Goal: Information Seeking & Learning: Learn about a topic

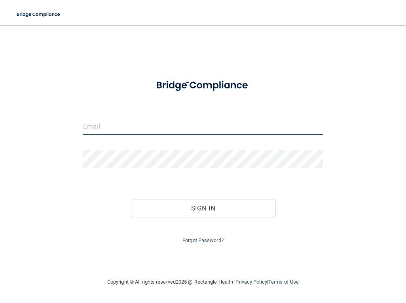
click at [127, 128] on input "email" at bounding box center [203, 126] width 240 height 18
type input "[EMAIL_ADDRESS][DOMAIN_NAME]"
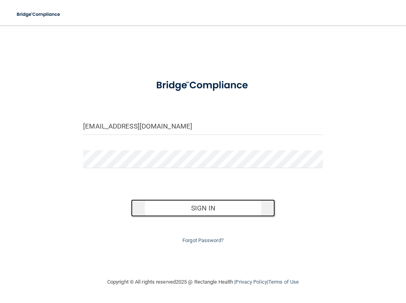
click at [205, 210] on button "Sign In" at bounding box center [203, 208] width 144 height 17
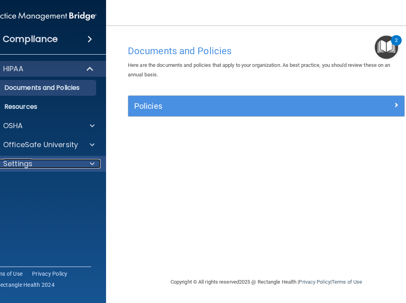
click at [89, 162] on div at bounding box center [91, 164] width 20 height 10
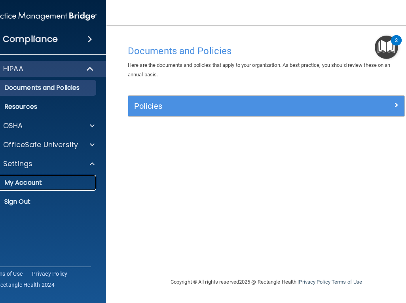
click at [50, 181] on p "My Account" at bounding box center [39, 183] width 108 height 8
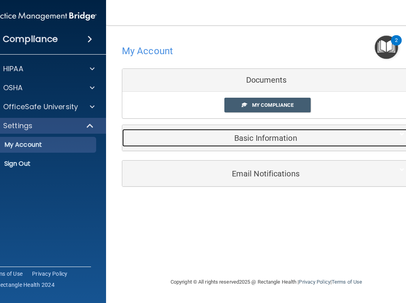
click at [269, 142] on h5 "Basic Information" at bounding box center [254, 138] width 252 height 9
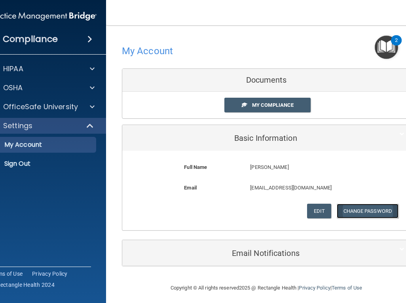
click at [345, 210] on button "Change Password" at bounding box center [368, 211] width 62 height 15
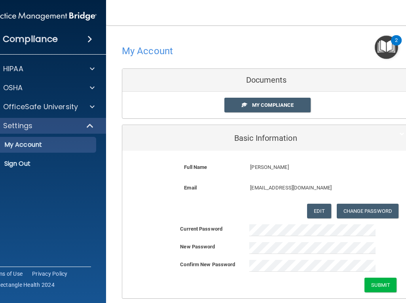
click at [219, 282] on div "Submit" at bounding box center [266, 285] width 288 height 15
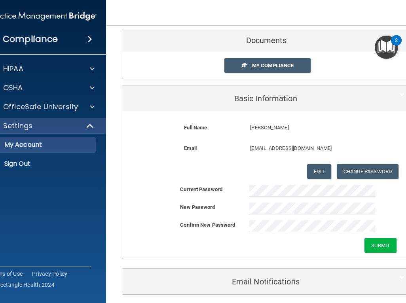
scroll to position [72, 0]
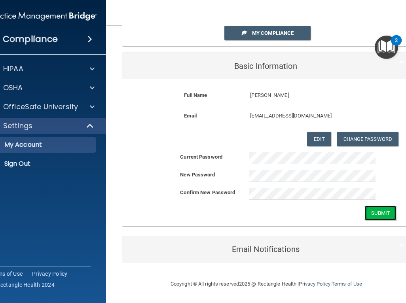
click at [375, 210] on button "Submit" at bounding box center [381, 213] width 32 height 15
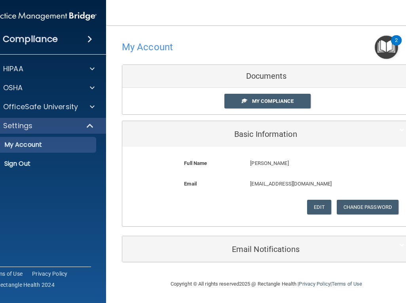
scroll to position [4, 0]
click at [52, 90] on div "OSHA" at bounding box center [32, 88] width 98 height 10
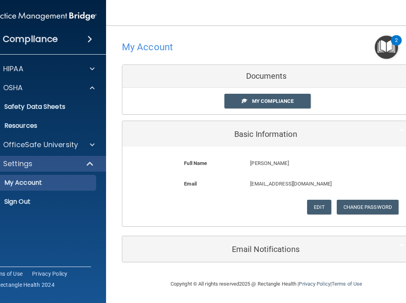
click at [56, 39] on div "Compliance" at bounding box center [42, 38] width 127 height 17
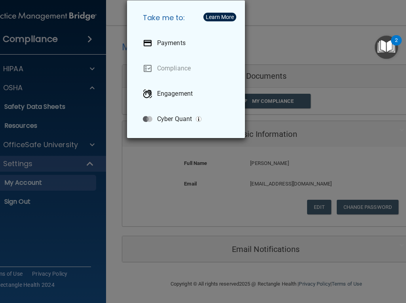
click at [52, 38] on div "Take me to: Payments Compliance Engagement Cyber Quant" at bounding box center [203, 151] width 406 height 303
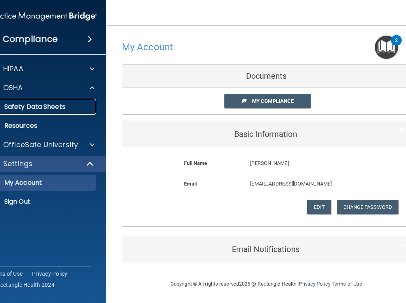
click at [46, 105] on p "Safety Data Sheets" at bounding box center [39, 107] width 108 height 8
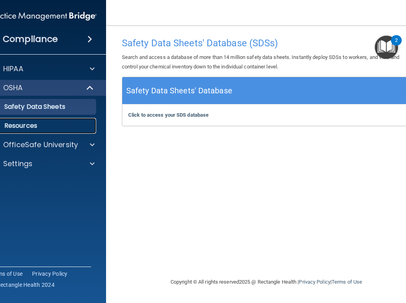
click at [64, 122] on link "Resources" at bounding box center [33, 126] width 125 height 16
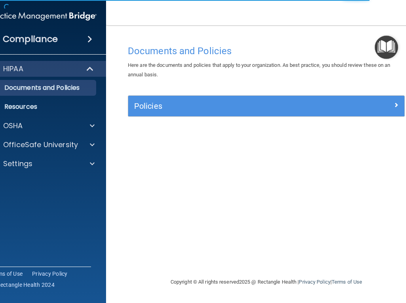
click at [43, 19] on img at bounding box center [43, 16] width 108 height 16
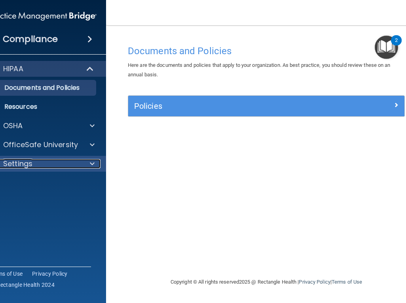
click at [23, 165] on p "Settings" at bounding box center [17, 164] width 29 height 10
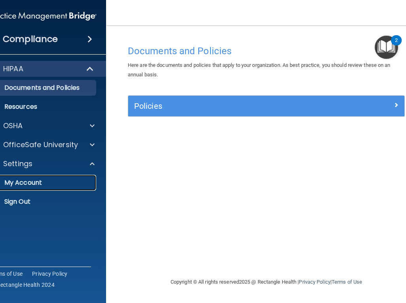
click at [30, 185] on p "My Account" at bounding box center [39, 183] width 108 height 8
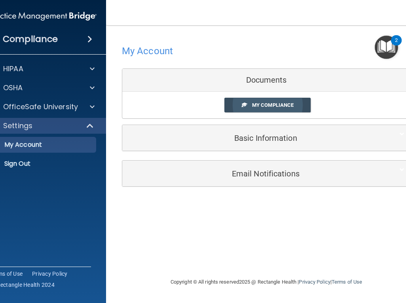
click at [262, 108] on span "My Compliance" at bounding box center [273, 105] width 42 height 6
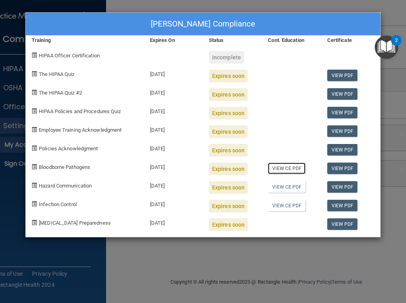
click at [287, 168] on link "View CE PDF" at bounding box center [287, 168] width 38 height 11
click at [399, 13] on div "Brittany Fitzgerald's Compliance Training Expires On Status Cont. Education Cer…" at bounding box center [203, 151] width 406 height 303
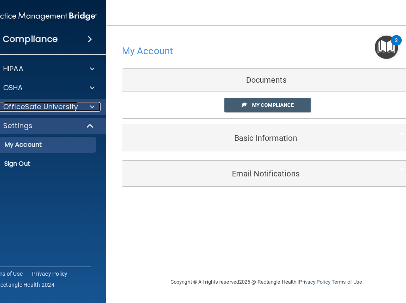
click at [26, 105] on p "OfficeSafe University" at bounding box center [40, 107] width 75 height 10
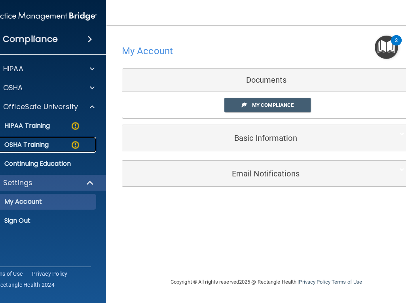
click at [34, 142] on p "OSHA Training" at bounding box center [17, 145] width 64 height 8
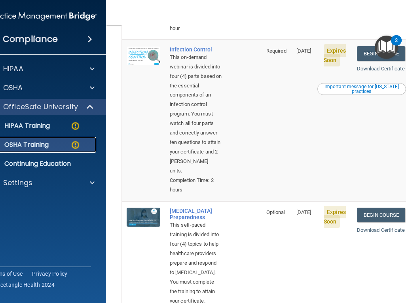
scroll to position [388, 0]
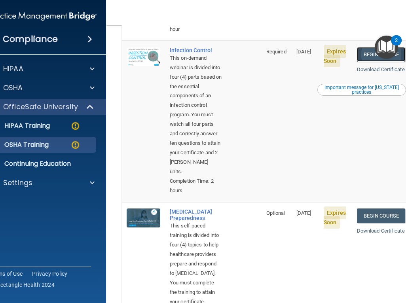
click at [374, 62] on link "Begin Course" at bounding box center [381, 54] width 48 height 15
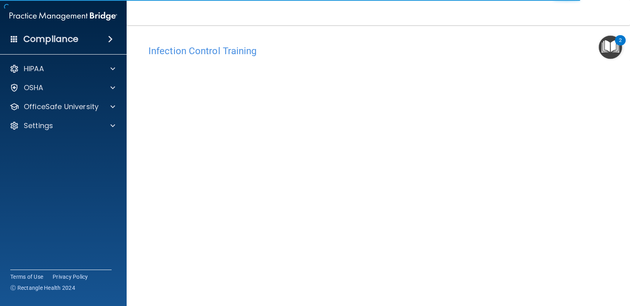
scroll to position [32, 0]
